Goal: Information Seeking & Learning: Learn about a topic

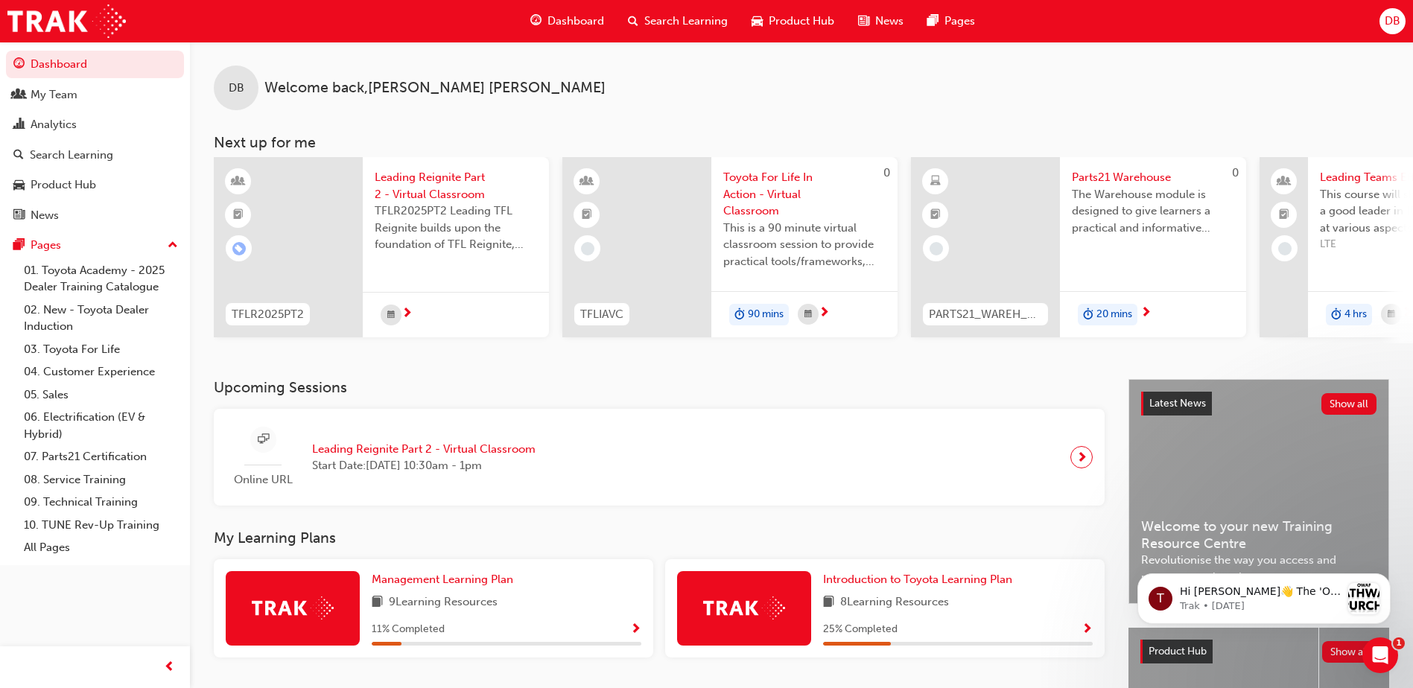
click at [430, 454] on span "Leading Reignite Part 2 - Virtual Classroom" at bounding box center [423, 449] width 223 height 17
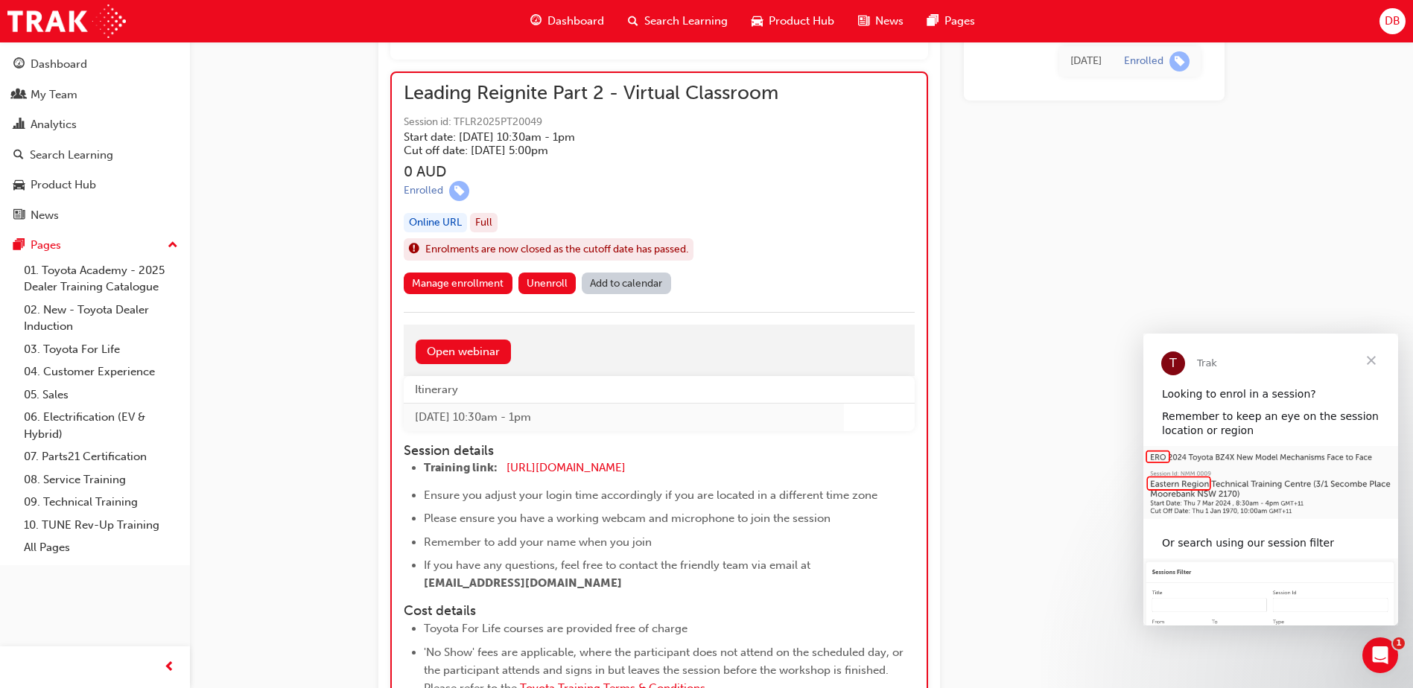
click at [1372, 359] on span "Close" at bounding box center [1371, 361] width 54 height 54
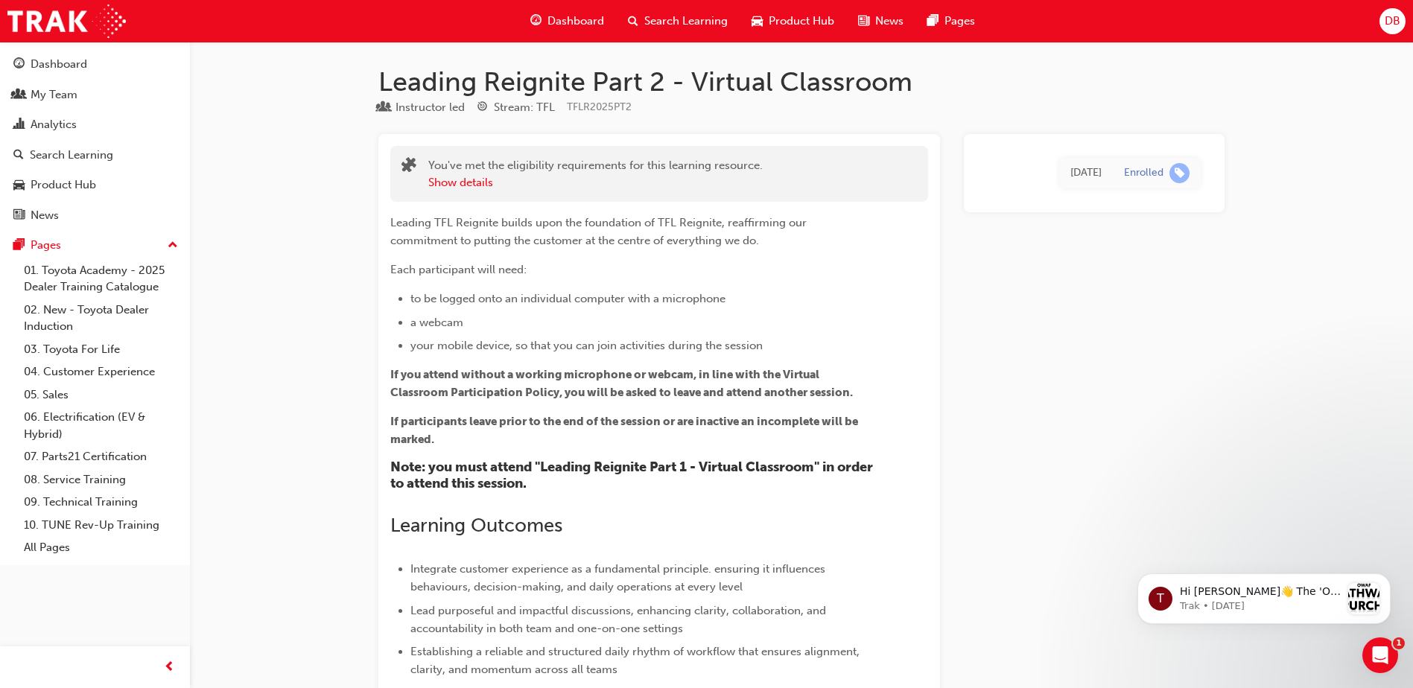
click at [581, 22] on span "Dashboard" at bounding box center [575, 21] width 57 height 17
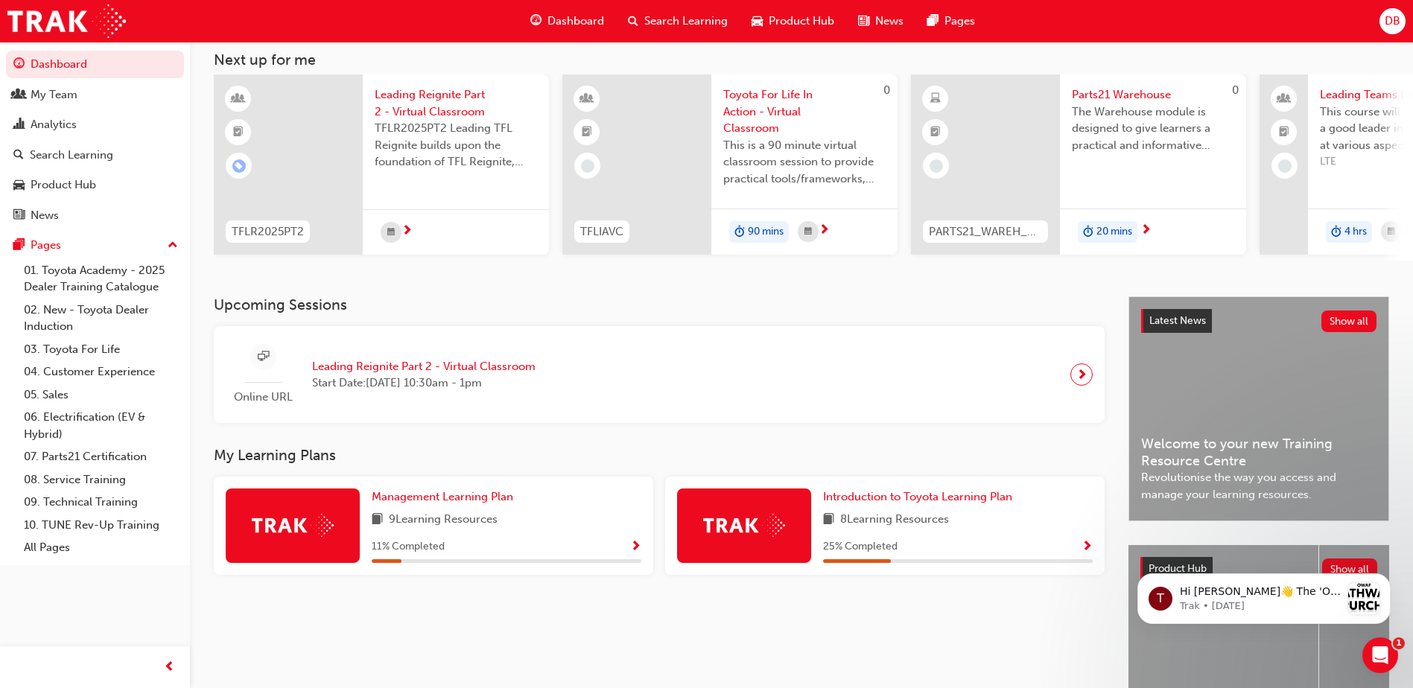
scroll to position [202, 0]
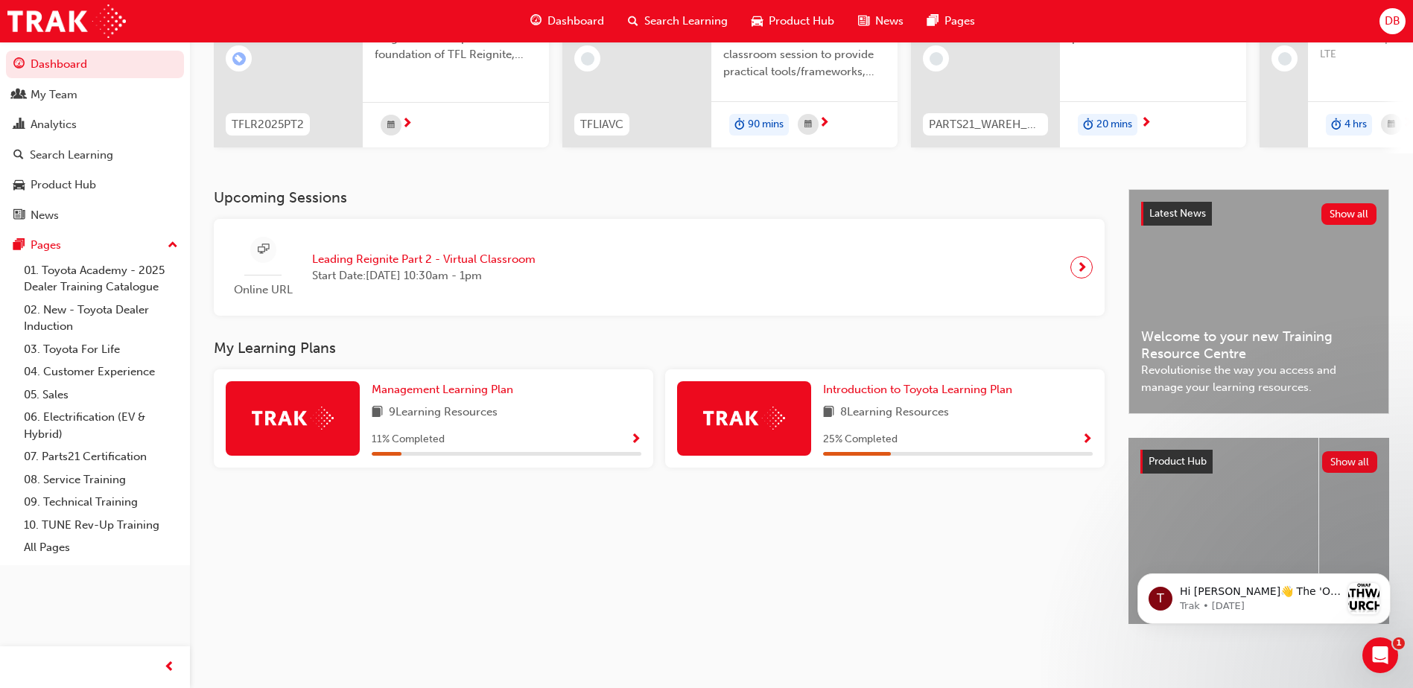
click at [635, 433] on span "Show Progress" at bounding box center [635, 439] width 11 height 13
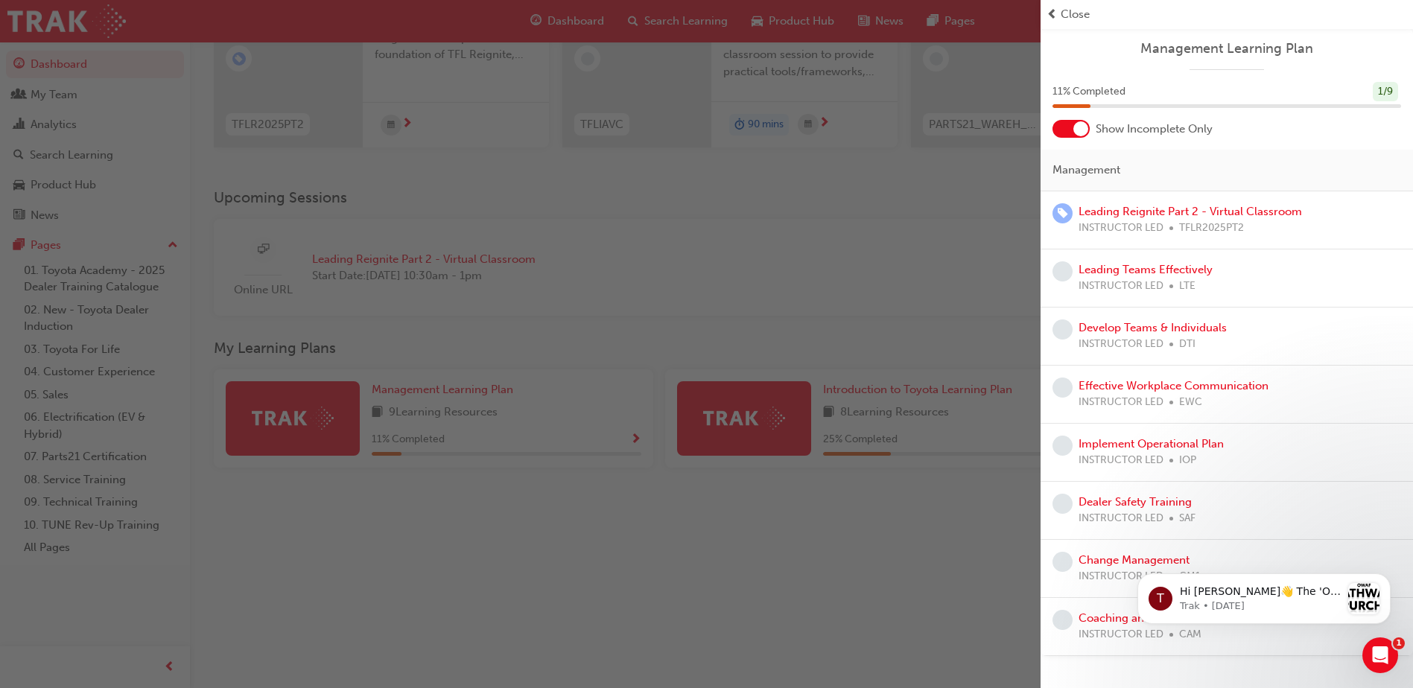
click at [792, 523] on div "button" at bounding box center [520, 344] width 1040 height 688
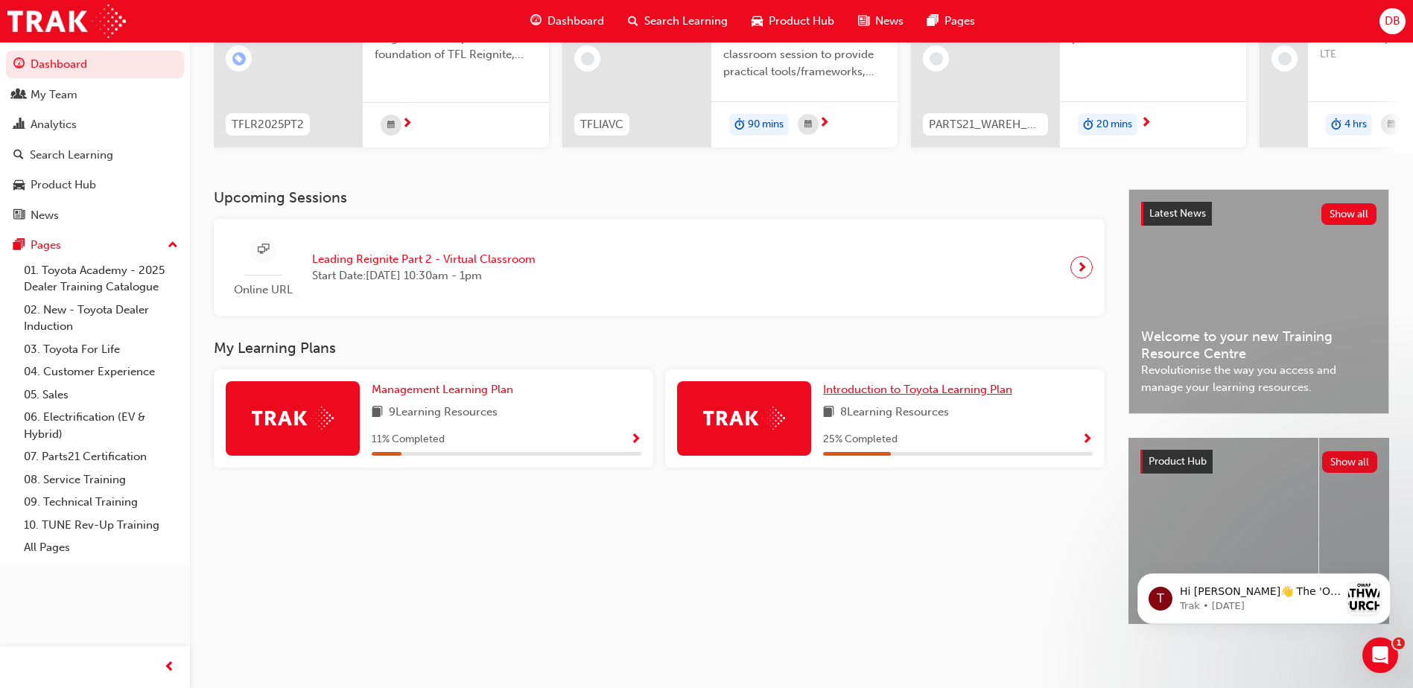
click at [911, 383] on span "Introduction to Toyota Learning Plan" at bounding box center [917, 389] width 189 height 13
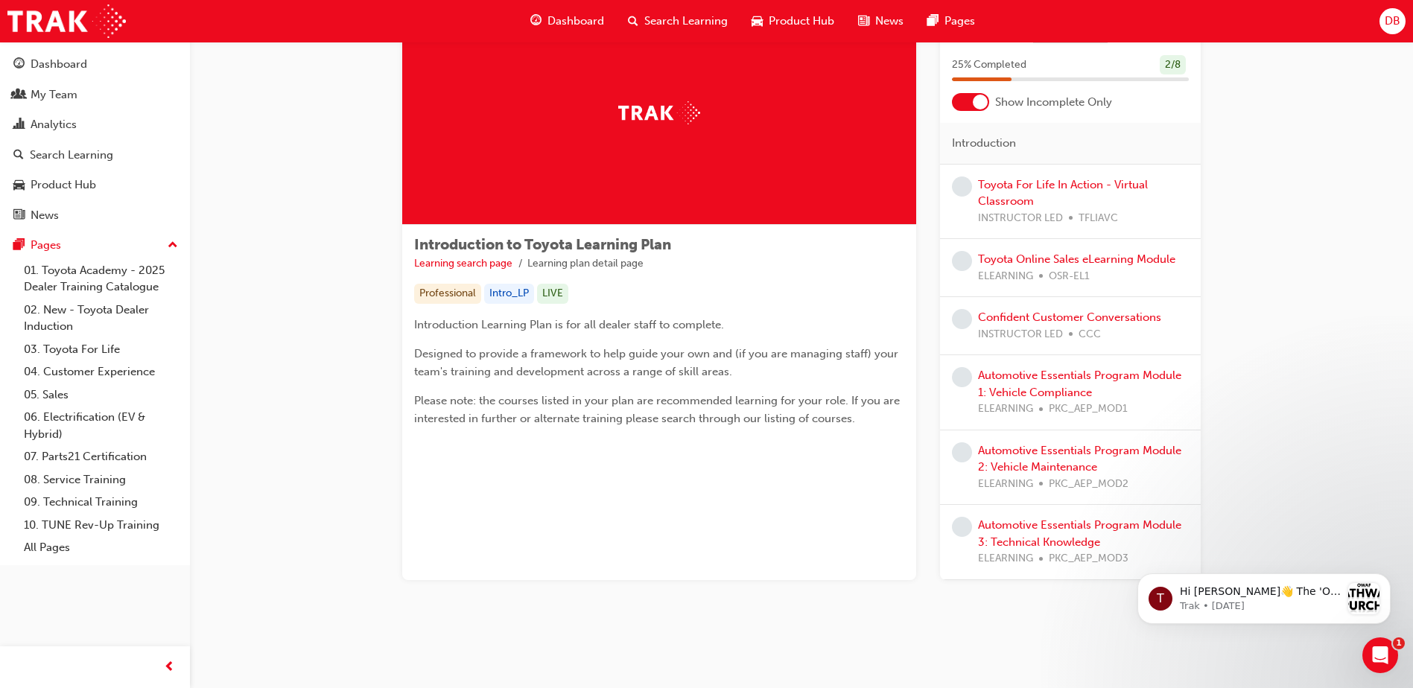
scroll to position [77, 0]
drag, startPoint x: 1081, startPoint y: 523, endPoint x: 1079, endPoint y: 531, distance: 8.5
click at [1071, 521] on link "Automotive Essentials Program Module 3: Technical Knowledge" at bounding box center [1079, 533] width 203 height 31
